Goal: Task Accomplishment & Management: Use online tool/utility

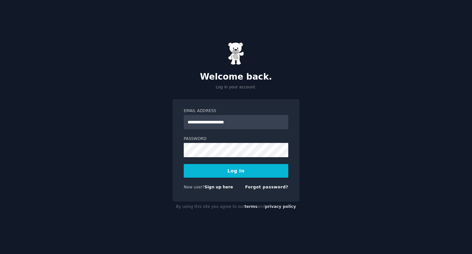
click at [256, 174] on button "Log In" at bounding box center [236, 171] width 104 height 14
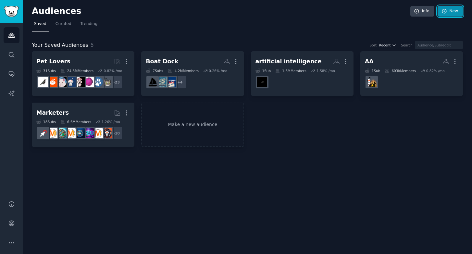
click at [454, 16] on link "New" at bounding box center [449, 11] width 25 height 11
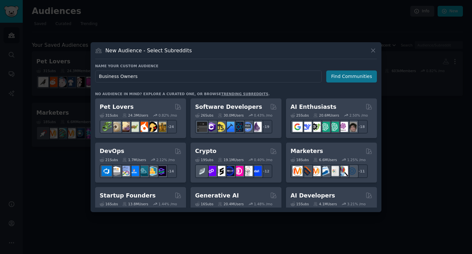
type input "Business Owners"
click at [361, 77] on button "Find Communities" at bounding box center [351, 76] width 51 height 12
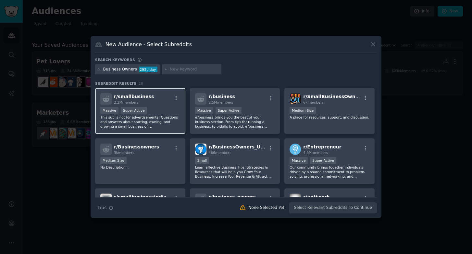
click at [149, 96] on div "r/ smallbusiness 2.2M members" at bounding box center [140, 98] width 80 height 11
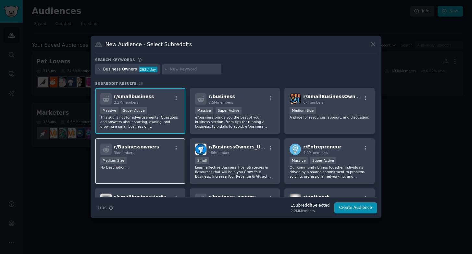
click at [132, 151] on span "3k members" at bounding box center [124, 153] width 20 height 4
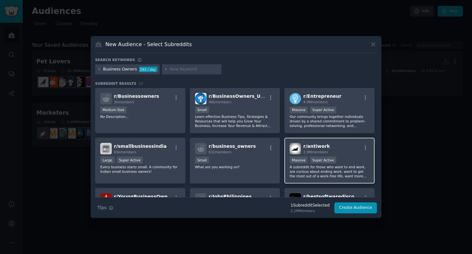
scroll to position [51, 0]
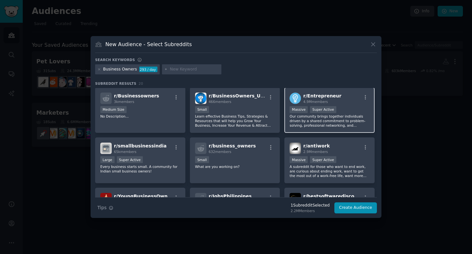
click at [323, 113] on div "Massive Super Active" at bounding box center [329, 110] width 80 height 8
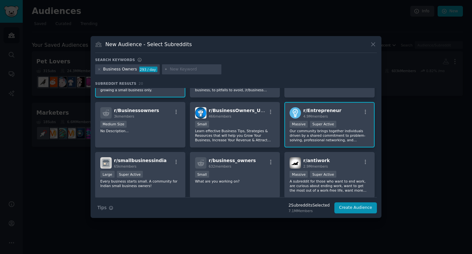
scroll to position [0, 0]
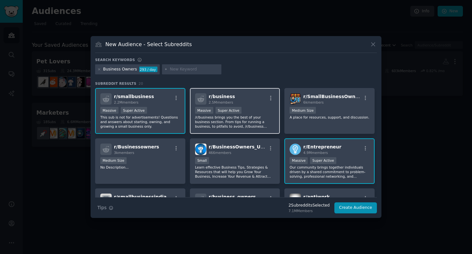
click at [251, 107] on div ">= 95th percentile for submissions / day Massive Super Active" at bounding box center [235, 111] width 80 height 8
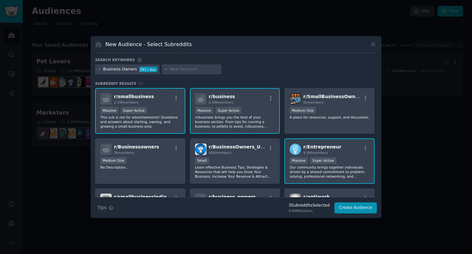
click at [181, 67] on input "text" at bounding box center [194, 70] width 49 height 6
type input "r"
type input "o"
type input "managing reviews"
click at [208, 86] on div "Subreddit Results 20 r/ smallbusiness 2.2M members >= 95th percentile for submi…" at bounding box center [236, 139] width 282 height 116
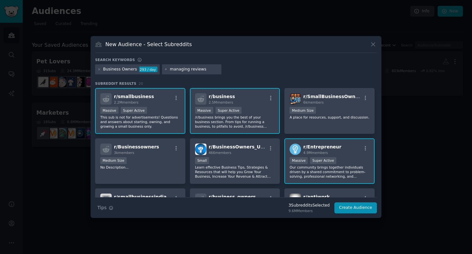
click at [202, 69] on input "managing reviews" at bounding box center [194, 70] width 49 height 6
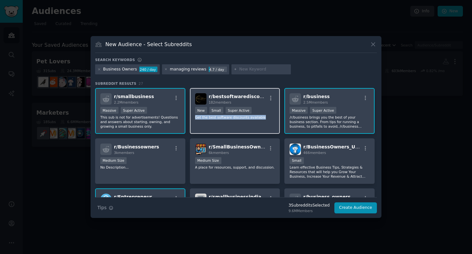
drag, startPoint x: 266, startPoint y: 124, endPoint x: 262, endPoint y: 110, distance: 13.7
click at [262, 110] on div "r/ bestsoftwarediscounts 182 members >= 95th percentile for submissions / day N…" at bounding box center [235, 111] width 90 height 46
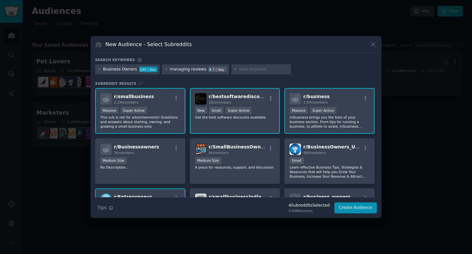
click at [254, 71] on input "text" at bounding box center [263, 70] width 49 height 6
click at [353, 207] on button "Create Audience" at bounding box center [355, 207] width 43 height 11
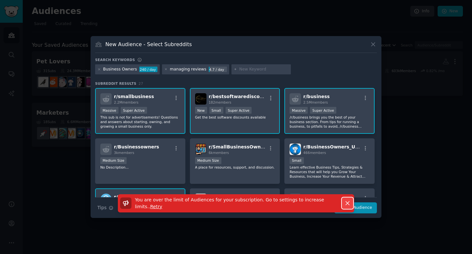
click at [347, 199] on button "Dismiss" at bounding box center [347, 202] width 11 height 11
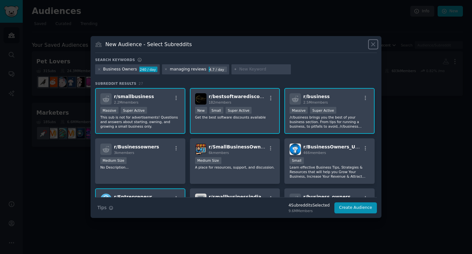
click at [369, 43] on button at bounding box center [372, 44] width 7 height 7
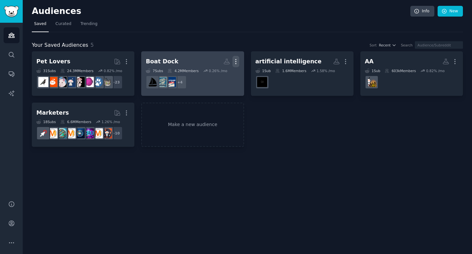
click at [238, 62] on icon "button" at bounding box center [235, 61] width 7 height 7
click at [218, 75] on p "Delete" at bounding box center [218, 75] width 15 height 7
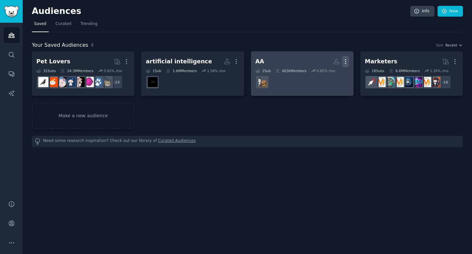
click at [343, 60] on icon "button" at bounding box center [345, 61] width 7 height 7
click at [323, 73] on p "Delete" at bounding box center [327, 75] width 15 height 7
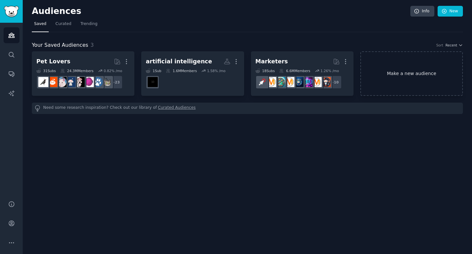
click at [390, 75] on link "Make a new audience" at bounding box center [411, 73] width 103 height 44
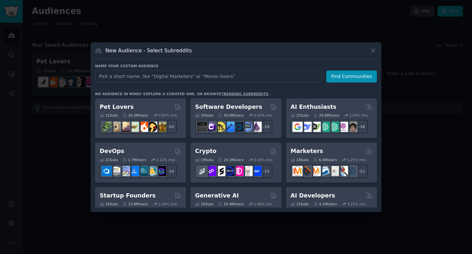
type input "s"
type input "business owners"
click at [369, 72] on button "Find Communities" at bounding box center [351, 76] width 51 height 12
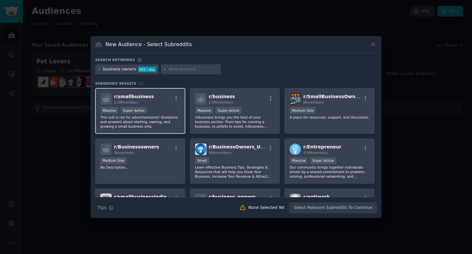
click at [126, 103] on span "2.2M members" at bounding box center [126, 102] width 25 height 4
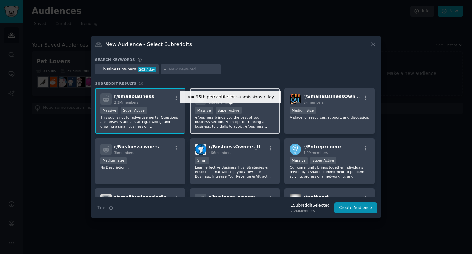
click at [238, 111] on div "Super Active" at bounding box center [228, 110] width 26 height 7
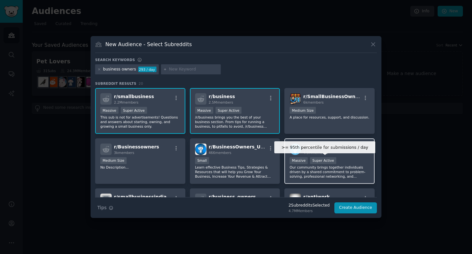
click at [312, 158] on div "Super Active" at bounding box center [323, 160] width 26 height 7
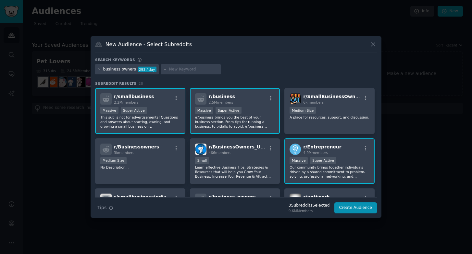
click at [182, 69] on input "text" at bounding box center [193, 70] width 49 height 6
type input "manage reviews"
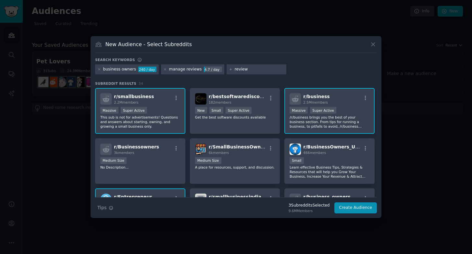
type input "reviews"
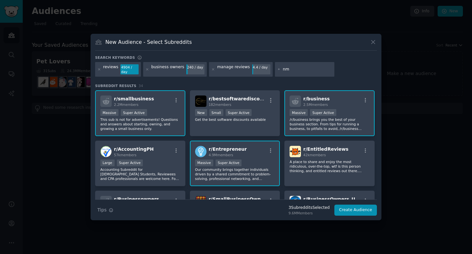
type input "n"
type input "m"
type input "managing reviews"
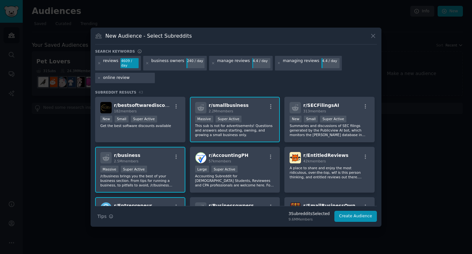
type input "online reviews"
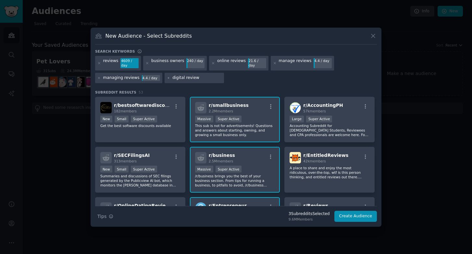
type input "digital reviews"
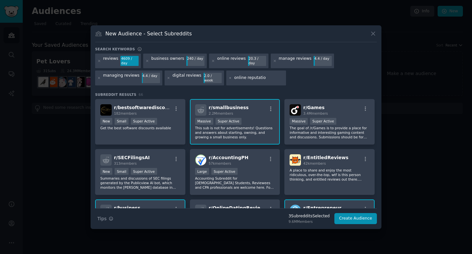
type input "online reputation"
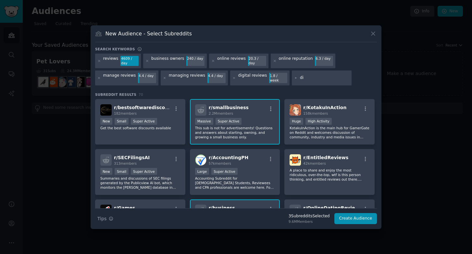
type input "d"
type input "reputation management"
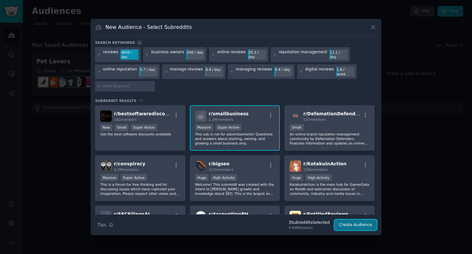
click at [351, 222] on button "Create Audience" at bounding box center [355, 224] width 43 height 11
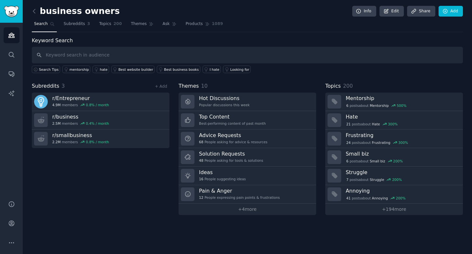
click at [70, 54] on input "text" at bounding box center [247, 55] width 431 height 17
type input "manage reviews"
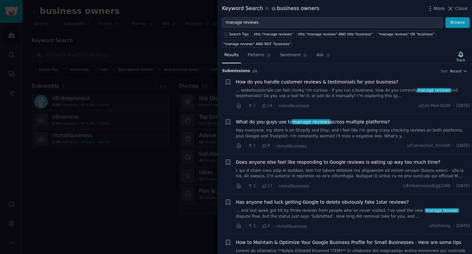
click at [319, 123] on span "manage reviews" at bounding box center [311, 121] width 39 height 5
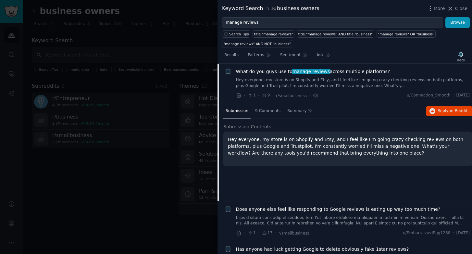
scroll to position [53, 0]
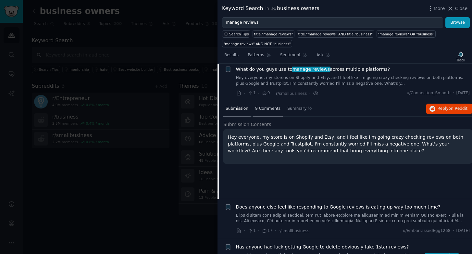
click at [273, 107] on span "9 Comments" at bounding box center [267, 109] width 25 height 6
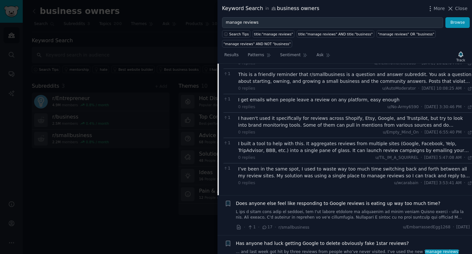
scroll to position [134, 0]
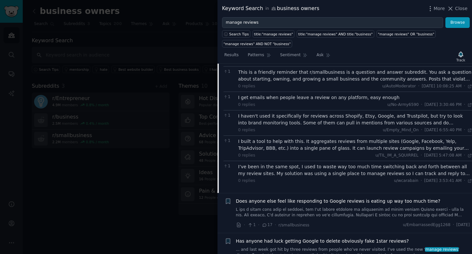
click at [343, 141] on div "I built a tool to help with this. It aggregates reviews from multiple sites (Go…" at bounding box center [355, 145] width 234 height 14
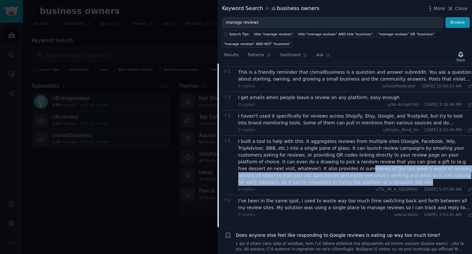
drag, startPoint x: 271, startPoint y: 171, endPoint x: 385, endPoint y: 178, distance: 113.8
click at [385, 178] on div "I built a tool to help with this. It aggregates reviews from multiple sites (Go…" at bounding box center [355, 162] width 234 height 48
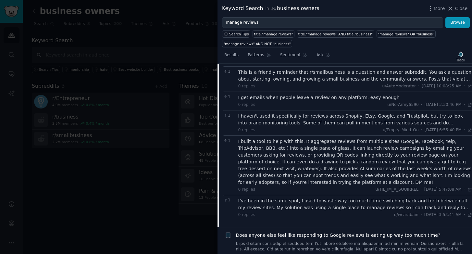
click at [319, 182] on div "I built a tool to help with this. It aggregates reviews from multiple sites (Go…" at bounding box center [355, 162] width 234 height 48
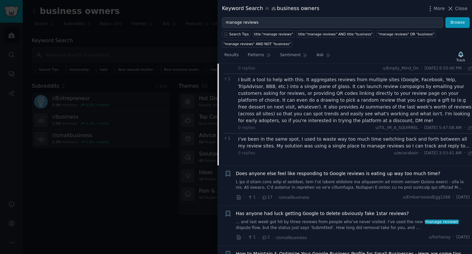
scroll to position [195, 0]
click at [308, 173] on span "Does anyone else feel like responding to Google reviews is eating up way too mu…" at bounding box center [338, 173] width 204 height 7
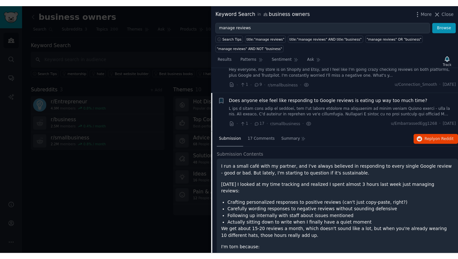
scroll to position [68, 0]
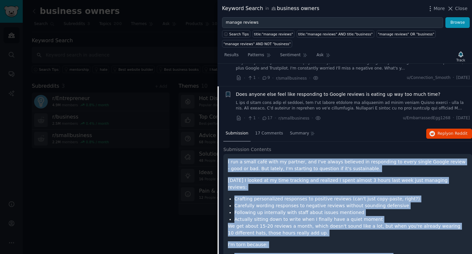
drag, startPoint x: 385, startPoint y: 166, endPoint x: 226, endPoint y: 163, distance: 159.0
click at [226, 163] on div "I run a small café with my partner, and I've always believed in responding to e…" at bounding box center [347, 256] width 249 height 204
copy div "L ips d sitam cons adip el seddoei, tem I'ut labore etdolore ma aliquaenim ad m…"
